Goal: Information Seeking & Learning: Learn about a topic

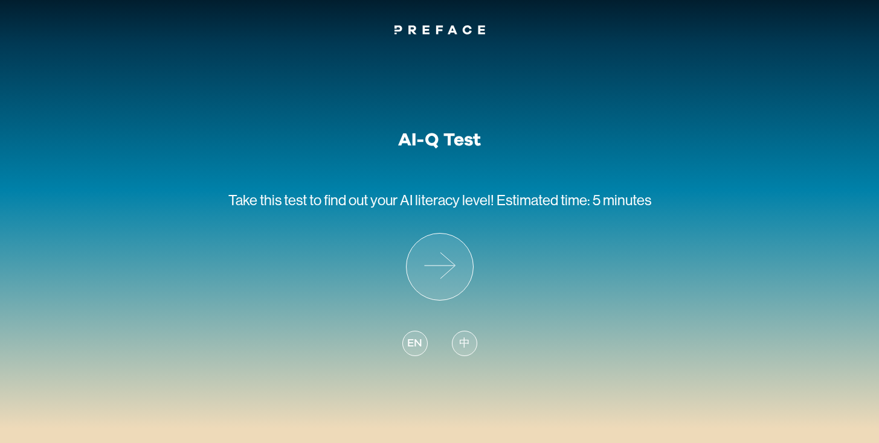
click at [462, 342] on span "中" at bounding box center [464, 344] width 11 height 16
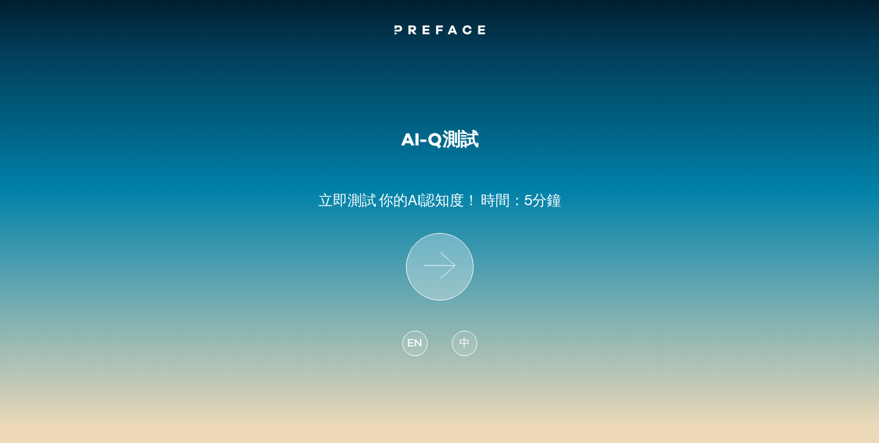
click at [446, 263] on icon at bounding box center [439, 267] width 66 height 66
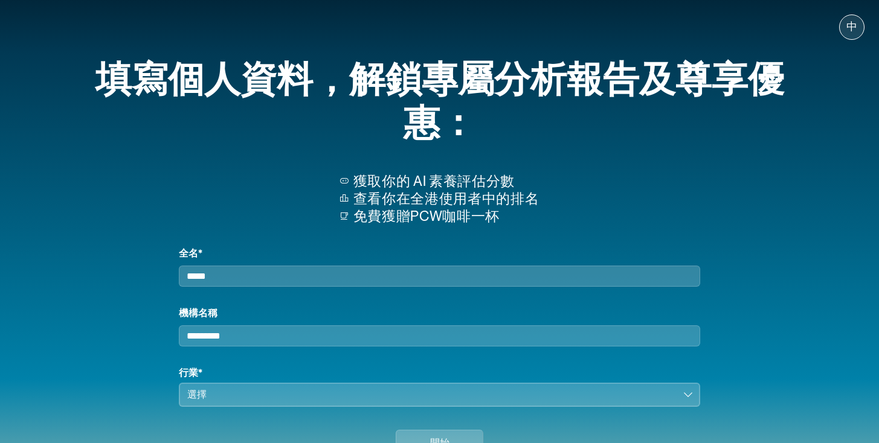
click at [358, 280] on input "全名*" at bounding box center [439, 276] width 521 height 21
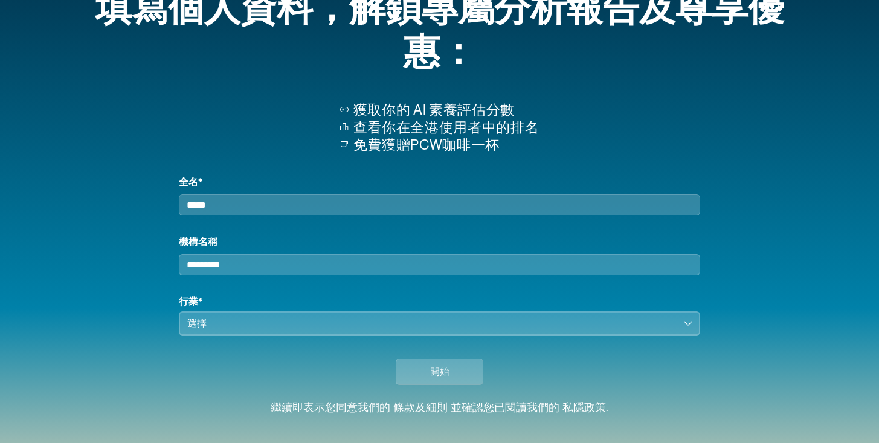
scroll to position [72, 0]
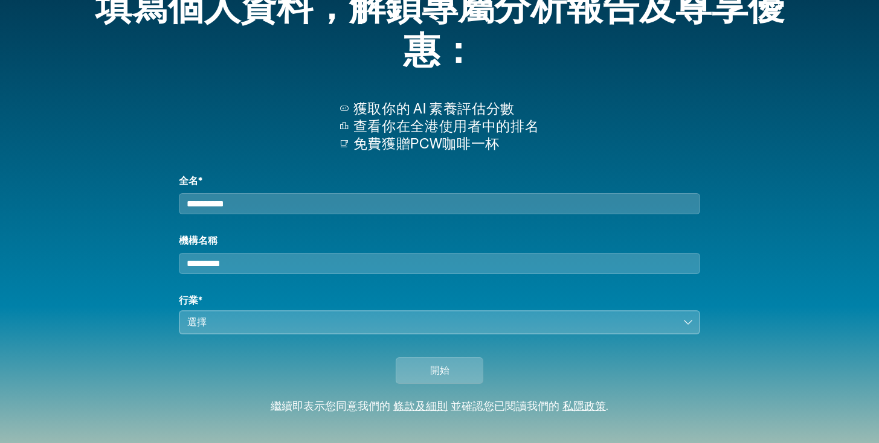
click at [295, 266] on input "機構名稱" at bounding box center [439, 263] width 521 height 21
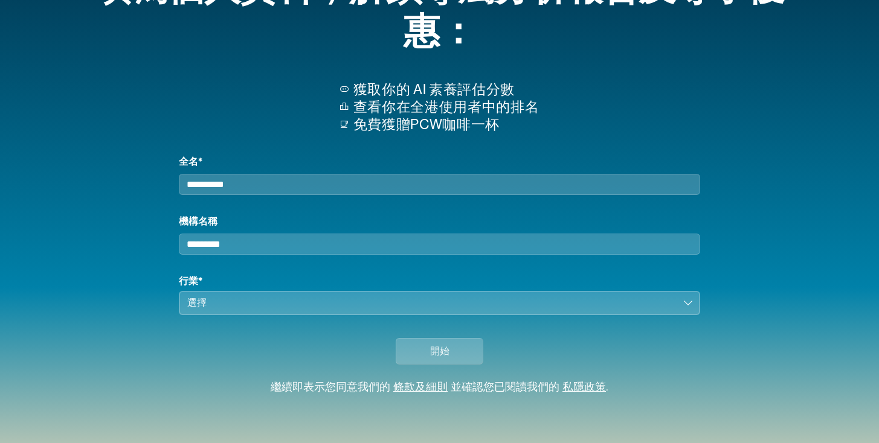
click at [241, 181] on input "**********" at bounding box center [439, 184] width 521 height 21
type input "**********"
click at [220, 242] on input "機構名稱" at bounding box center [439, 244] width 521 height 21
type input "*****"
click at [214, 313] on button "選擇" at bounding box center [439, 303] width 521 height 24
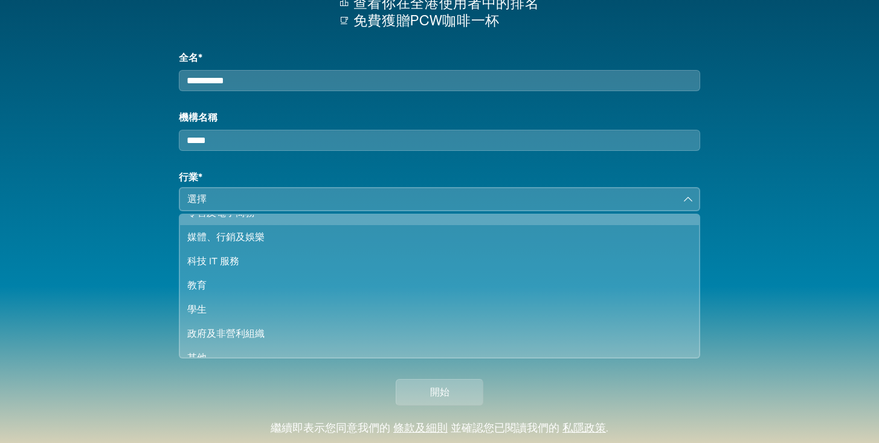
scroll to position [104, 0]
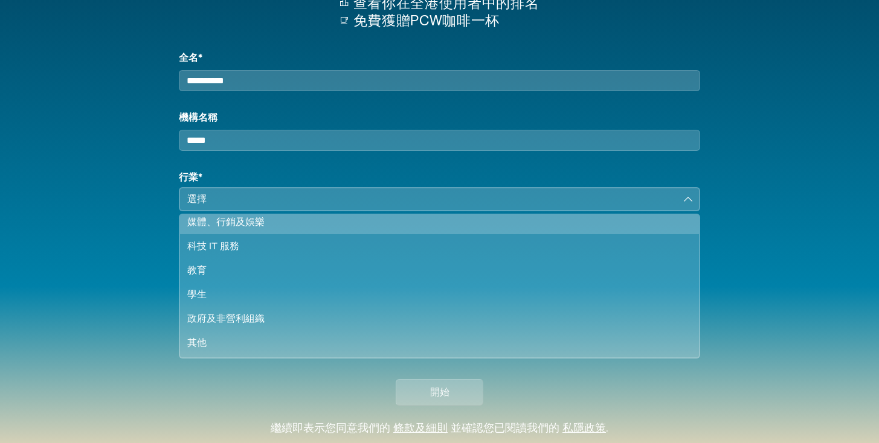
click at [260, 229] on div "媒體、行銷及娛樂" at bounding box center [431, 222] width 489 height 14
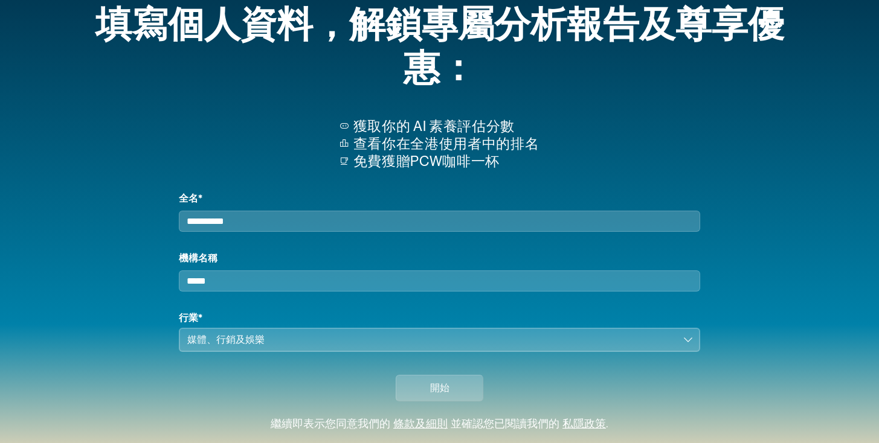
scroll to position [56, 0]
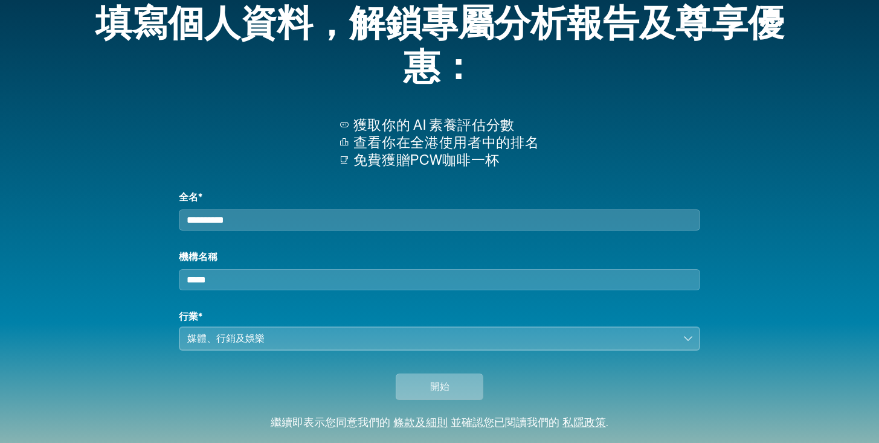
click at [421, 400] on button "開始" at bounding box center [440, 387] width 88 height 27
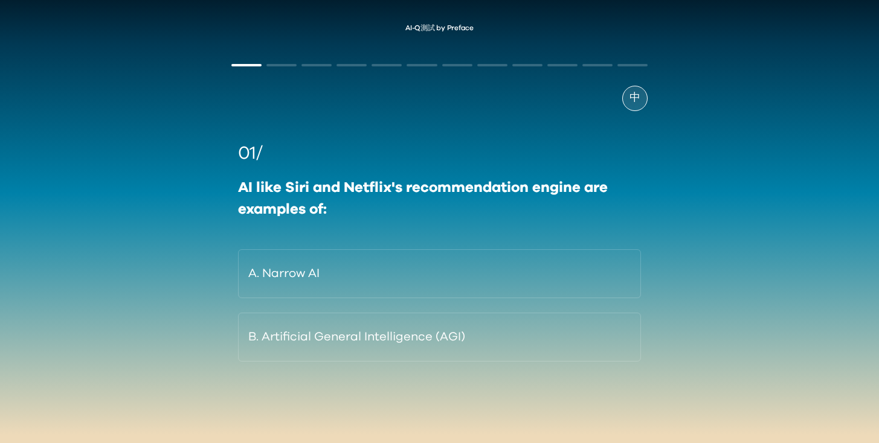
click at [640, 94] on div "中" at bounding box center [634, 98] width 25 height 25
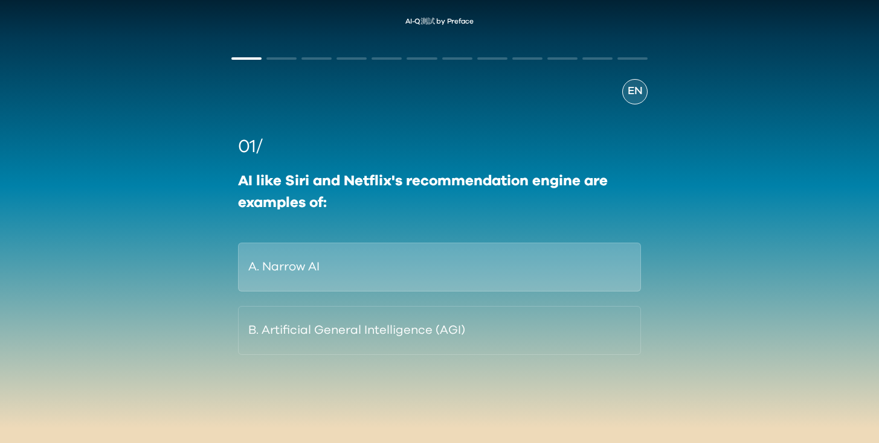
click at [318, 263] on button "A. Narrow AI" at bounding box center [439, 267] width 403 height 49
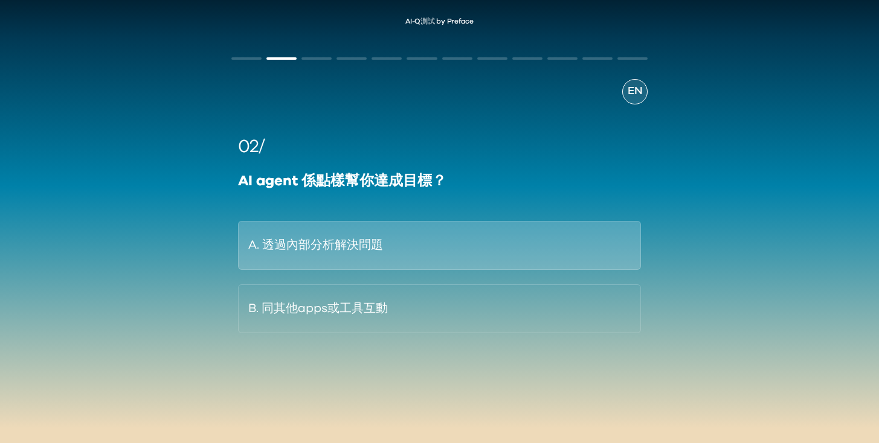
click at [318, 263] on button "A. 透過內部分析解決問題" at bounding box center [439, 245] width 403 height 49
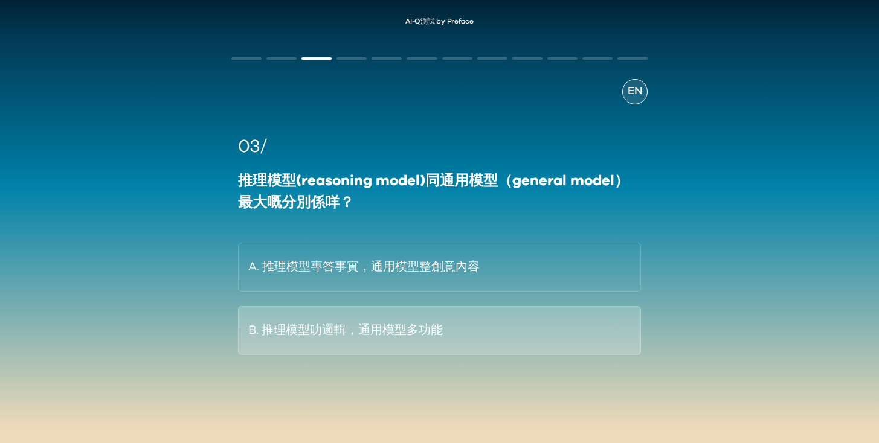
click at [428, 342] on button "B. 推理模型叻邏輯，通用模型多功能" at bounding box center [439, 330] width 403 height 49
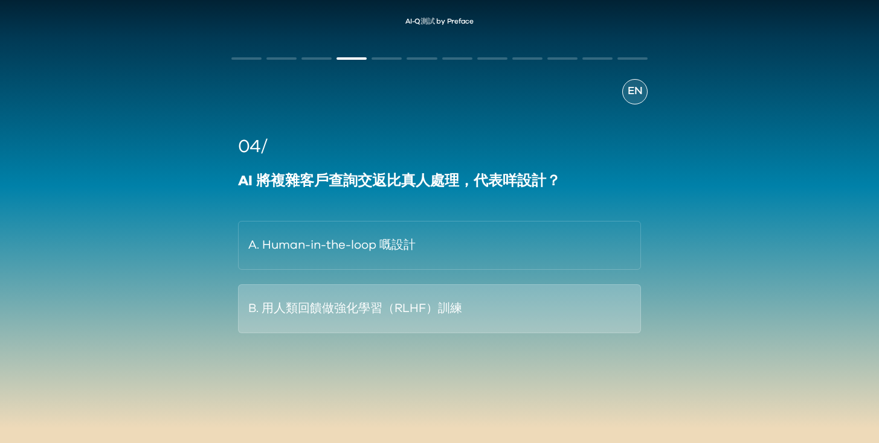
click at [427, 315] on button "B. 用人類回饋做強化學習（RLHF）訓練" at bounding box center [439, 308] width 403 height 49
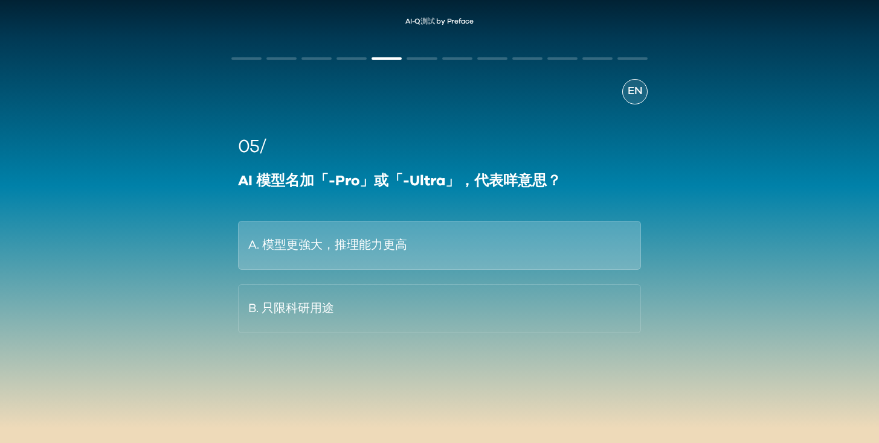
click at [428, 246] on button "A. 模型更強大，推理能力更高" at bounding box center [439, 245] width 403 height 49
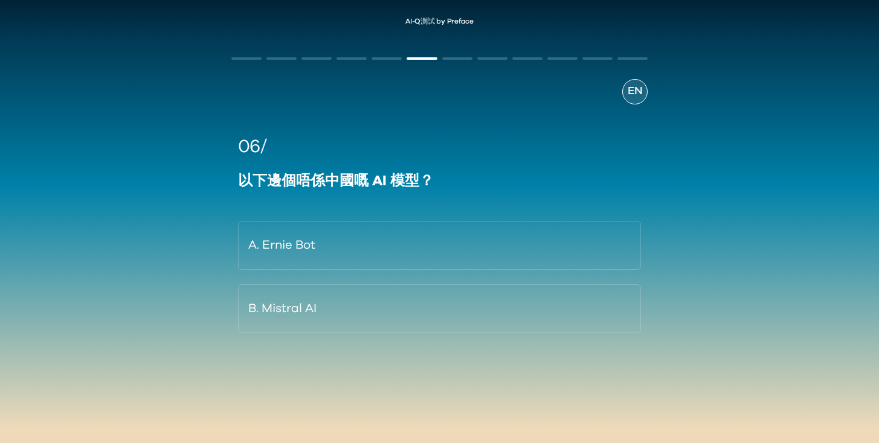
click at [428, 246] on button "A. Ernie Bot" at bounding box center [439, 245] width 403 height 49
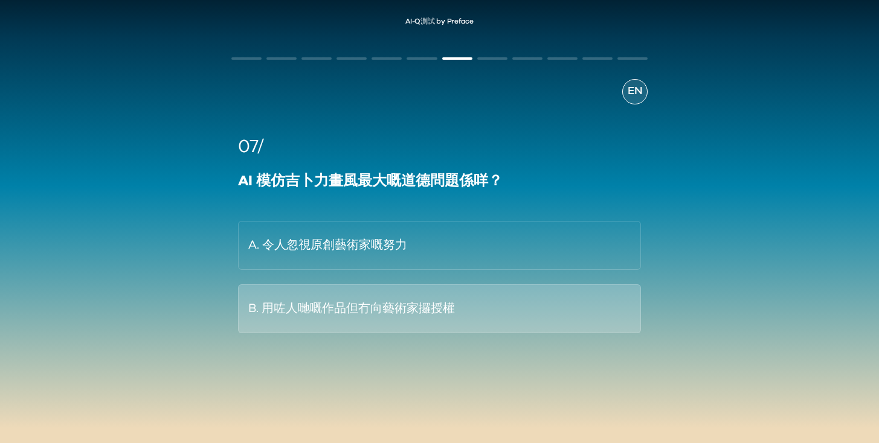
click at [436, 318] on button "B. 用咗人哋嘅作品但冇向藝術家攞授權" at bounding box center [439, 308] width 403 height 49
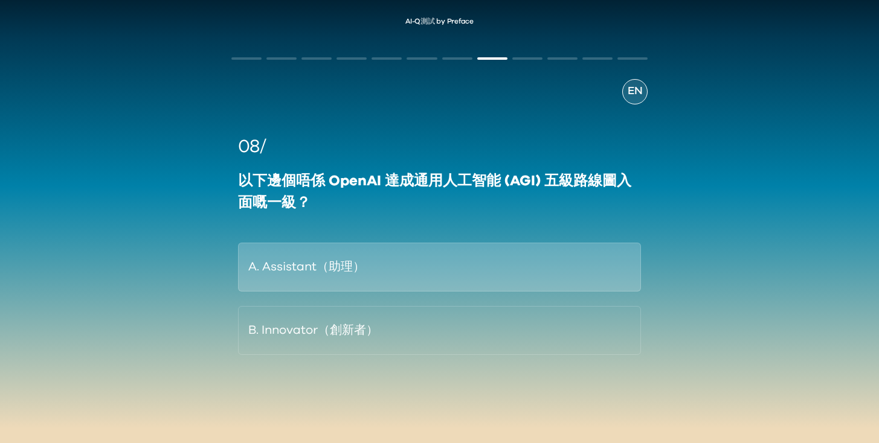
click at [443, 253] on button "A. Assistant（助理）" at bounding box center [439, 267] width 403 height 49
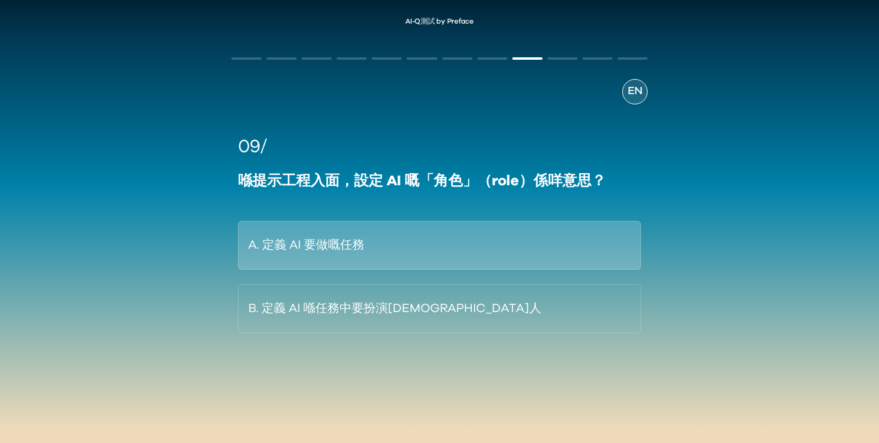
click at [443, 255] on button "A. 定義 AI 要做嘅任務" at bounding box center [439, 245] width 403 height 49
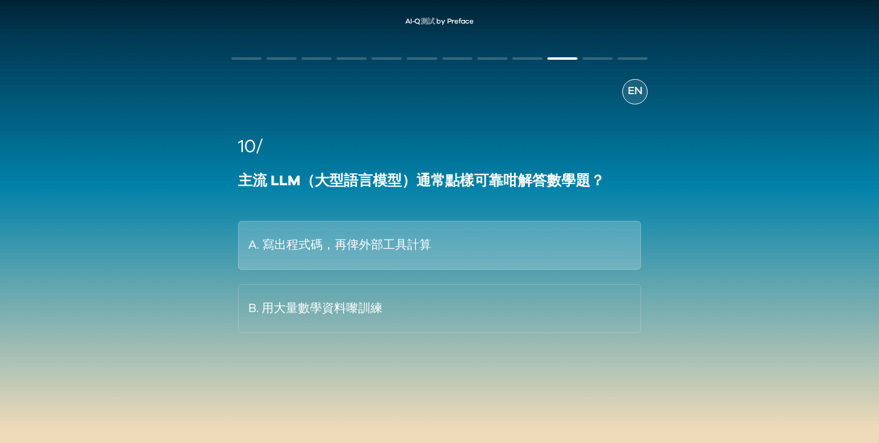
click at [455, 258] on button "A. 寫出程式碼，再俾外部工具計算" at bounding box center [439, 245] width 403 height 49
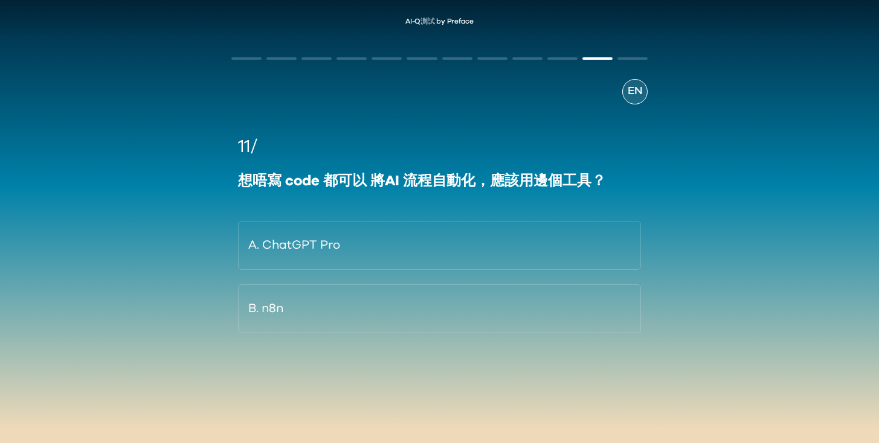
click at [455, 259] on button "A. ChatGPT Pro" at bounding box center [439, 245] width 403 height 49
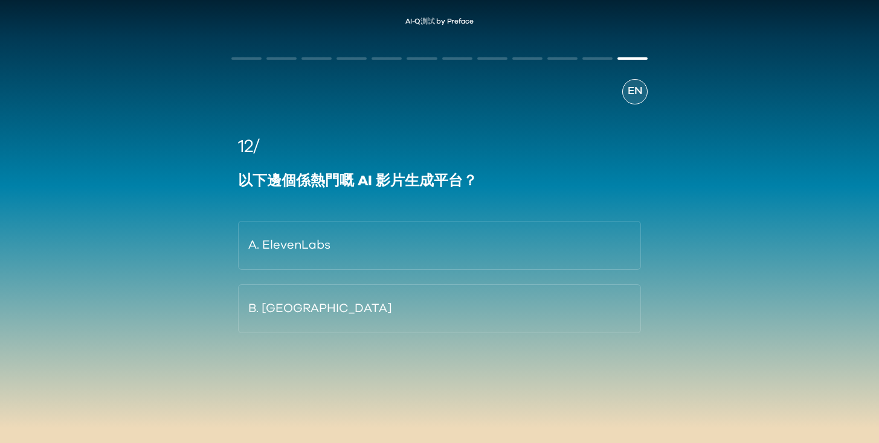
drag, startPoint x: 336, startPoint y: 245, endPoint x: 435, endPoint y: 117, distance: 161.7
click at [435, 117] on div "12/ 以下邊個係熱門嘅 AI 影片生成平台？ A. ElevenLabs B. [GEOGRAPHIC_DATA]" at bounding box center [439, 240] width 416 height 272
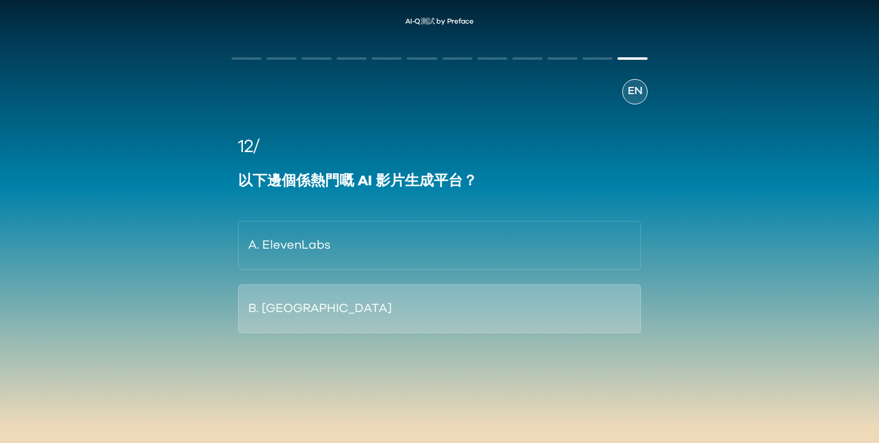
click at [258, 315] on button "B. [GEOGRAPHIC_DATA]" at bounding box center [439, 308] width 403 height 49
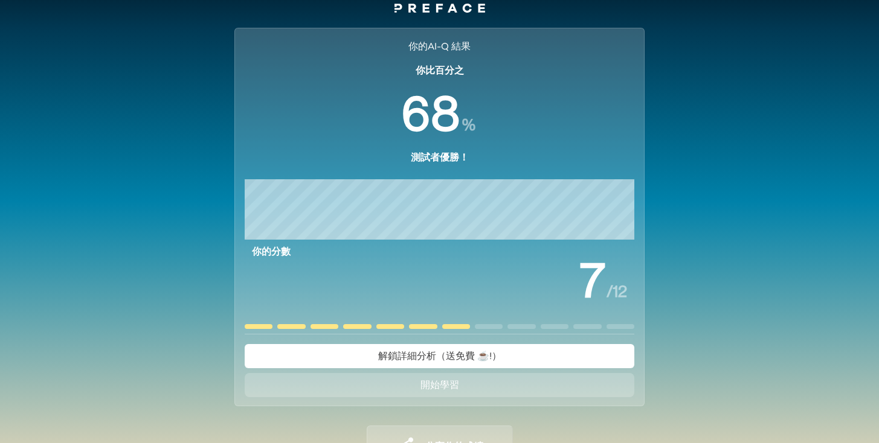
scroll to position [77, 0]
